Goal: Information Seeking & Learning: Learn about a topic

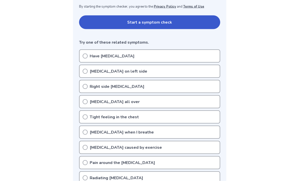
scroll to position [103, 0]
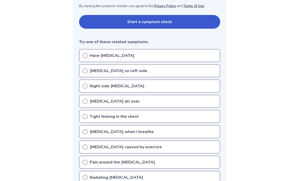
click at [87, 72] on icon at bounding box center [85, 70] width 5 height 5
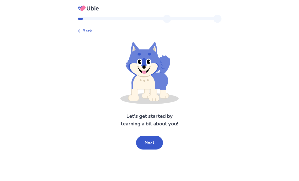
click at [159, 144] on button "Next" at bounding box center [149, 143] width 27 height 14
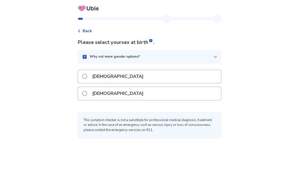
click at [87, 78] on span at bounding box center [84, 76] width 5 height 5
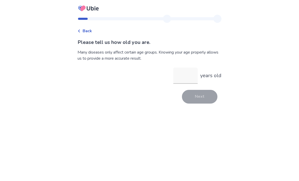
click at [186, 76] on input "years old" at bounding box center [185, 75] width 24 height 16
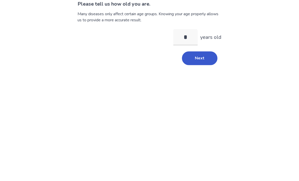
type input "**"
click at [204, 90] on button "Next" at bounding box center [199, 97] width 35 height 14
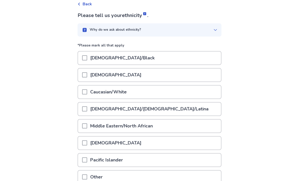
scroll to position [36, 0]
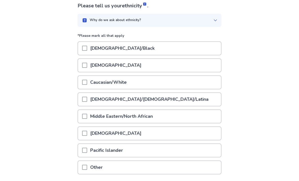
click at [87, 83] on span at bounding box center [84, 82] width 5 height 5
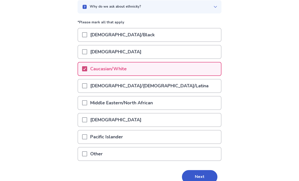
scroll to position [59, 0]
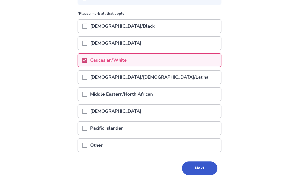
click at [206, 169] on button "Next" at bounding box center [199, 168] width 35 height 14
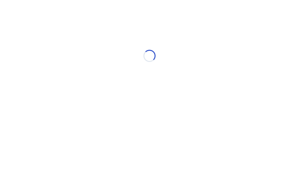
scroll to position [0, 0]
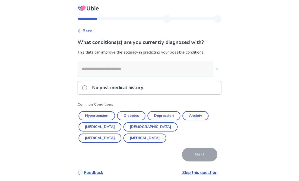
click at [108, 117] on button "Hypertension" at bounding box center [97, 115] width 36 height 9
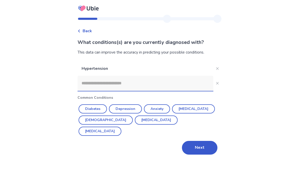
click at [204, 150] on button "Next" at bounding box center [199, 148] width 35 height 14
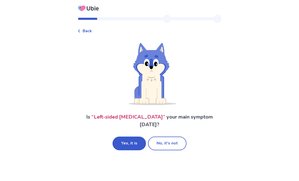
click at [136, 136] on button "Yes, it is" at bounding box center [128, 143] width 33 height 14
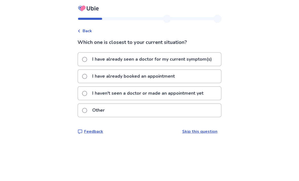
click at [87, 59] on span at bounding box center [84, 59] width 5 height 5
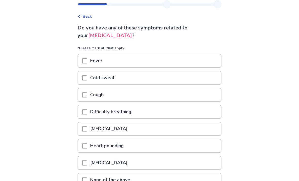
scroll to position [49, 0]
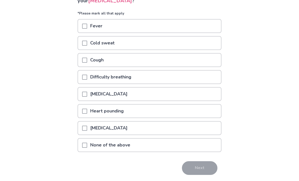
click at [87, 111] on span at bounding box center [84, 110] width 5 height 5
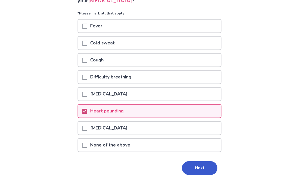
click at [207, 167] on button "Next" at bounding box center [199, 168] width 35 height 14
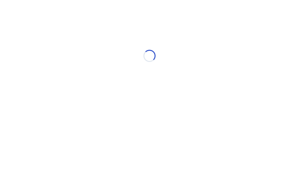
select select "*"
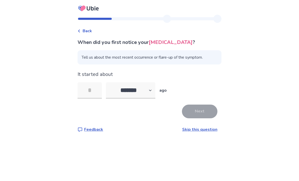
click at [92, 89] on input "tel" at bounding box center [90, 90] width 24 height 16
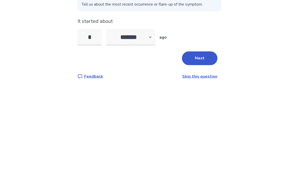
type input "**"
click at [204, 104] on button "Next" at bounding box center [199, 111] width 35 height 14
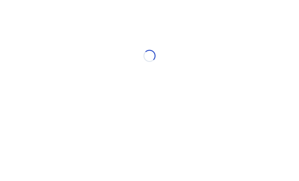
select select "*"
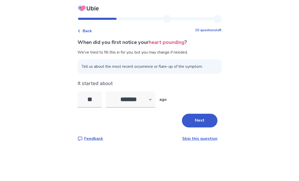
click at [293, 77] on div "Back 10 questions left When did you first notice your heart pounding ? We've tr…" at bounding box center [149, 90] width 299 height 181
click at [100, 98] on input "**" at bounding box center [90, 99] width 24 height 16
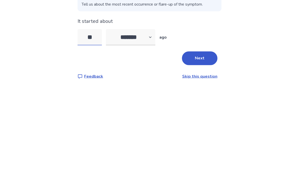
type input "*"
click at [204, 113] on button "Next" at bounding box center [199, 120] width 35 height 14
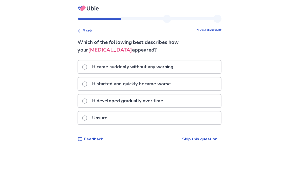
click at [90, 120] on label "Unsure" at bounding box center [96, 117] width 28 height 13
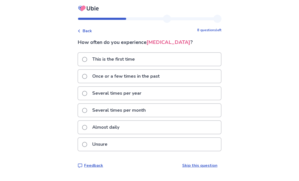
click at [89, 79] on label "Once or a few times in the past" at bounding box center [122, 76] width 81 height 13
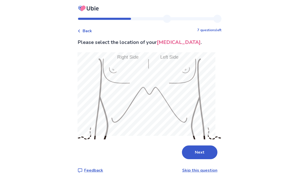
click at [204, 149] on button "Next" at bounding box center [199, 152] width 35 height 14
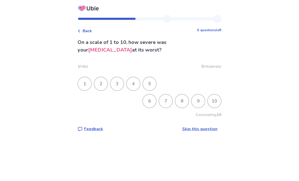
click at [89, 84] on div "1" at bounding box center [84, 83] width 13 height 13
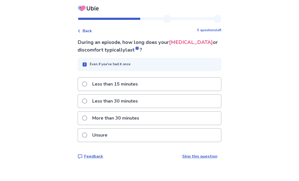
click at [91, 132] on label "Unsure" at bounding box center [96, 134] width 28 height 13
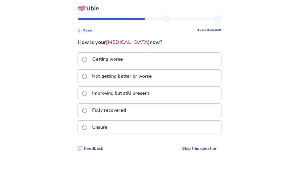
click at [91, 76] on label "Not getting better or worse" at bounding box center [118, 76] width 73 height 13
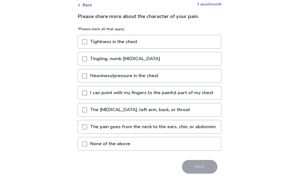
scroll to position [31, 0]
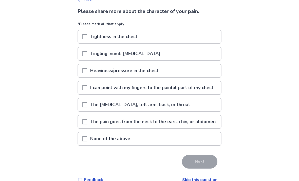
click at [87, 90] on span at bounding box center [84, 87] width 5 height 5
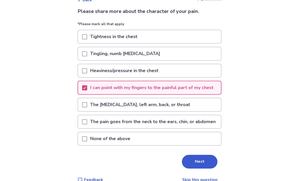
click at [206, 168] on button "Next" at bounding box center [199, 161] width 35 height 14
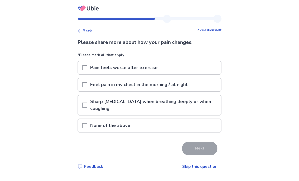
click at [87, 80] on div at bounding box center [84, 84] width 5 height 13
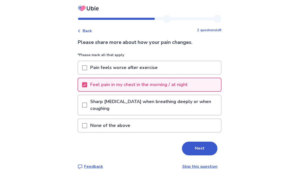
click at [207, 146] on button "Next" at bounding box center [199, 148] width 35 height 14
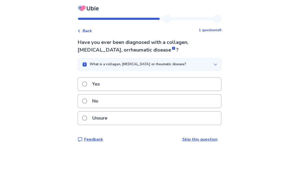
click at [89, 104] on label "No" at bounding box center [91, 100] width 19 height 13
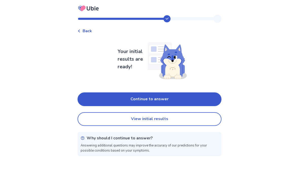
click at [185, 98] on button "Continue to answer" at bounding box center [150, 99] width 144 height 14
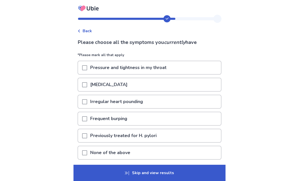
click at [87, 154] on span at bounding box center [84, 152] width 5 height 5
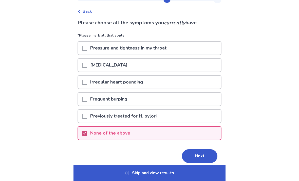
scroll to position [24, 0]
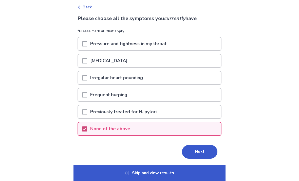
click at [201, 152] on button "Next" at bounding box center [199, 152] width 35 height 14
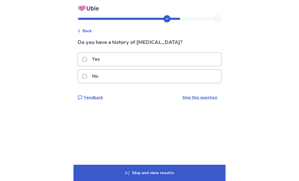
click at [87, 77] on span at bounding box center [84, 76] width 5 height 5
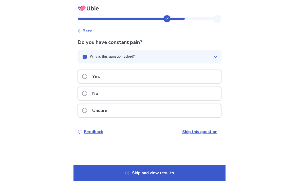
click at [90, 92] on label "No" at bounding box center [91, 93] width 19 height 13
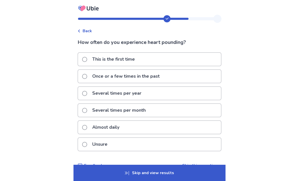
click at [87, 78] on span at bounding box center [84, 76] width 5 height 5
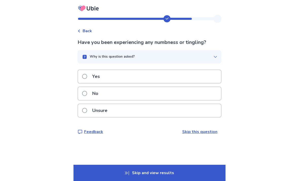
click at [86, 94] on span at bounding box center [84, 93] width 5 height 5
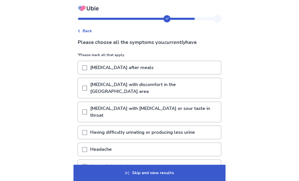
click at [87, 160] on div at bounding box center [84, 166] width 5 height 13
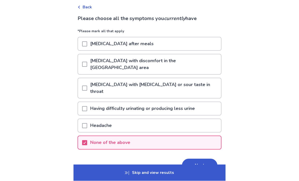
scroll to position [24, 0]
click at [202, 158] on button "Next" at bounding box center [199, 165] width 35 height 14
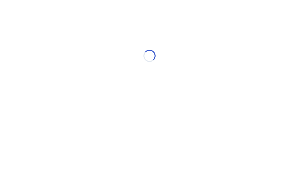
scroll to position [0, 0]
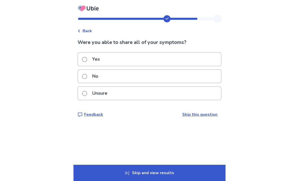
click at [87, 58] on span at bounding box center [84, 59] width 5 height 5
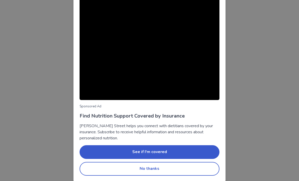
scroll to position [30, 0]
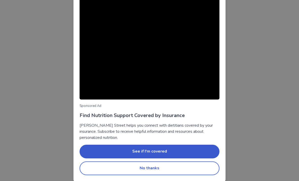
click at [176, 166] on button "No thanks" at bounding box center [150, 168] width 140 height 14
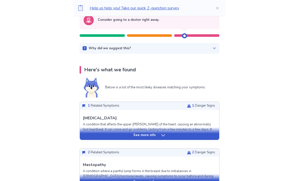
scroll to position [60, 0]
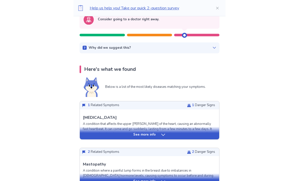
click at [160, 137] on div "See more info" at bounding box center [149, 133] width 139 height 13
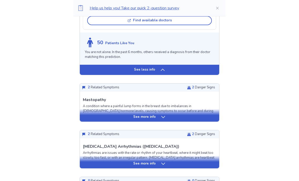
scroll to position [439, 0]
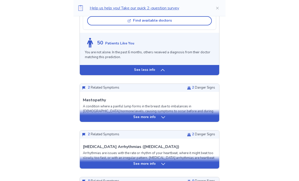
click at [159, 119] on div "See more info" at bounding box center [149, 116] width 139 height 5
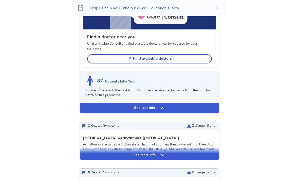
scroll to position [763, 0]
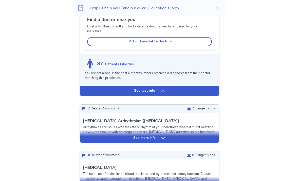
click at [162, 136] on icon at bounding box center [163, 138] width 5 height 5
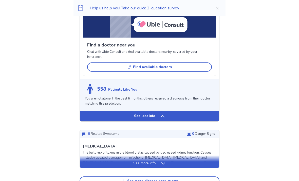
scroll to position [1091, 0]
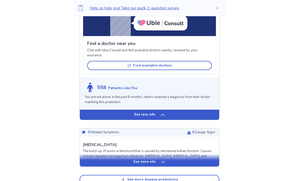
click at [160, 153] on div "See more info" at bounding box center [149, 159] width 139 height 13
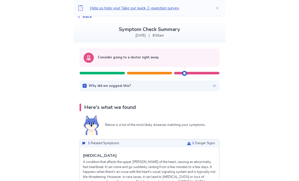
scroll to position [0, 0]
